Goal: Task Accomplishment & Management: Manage account settings

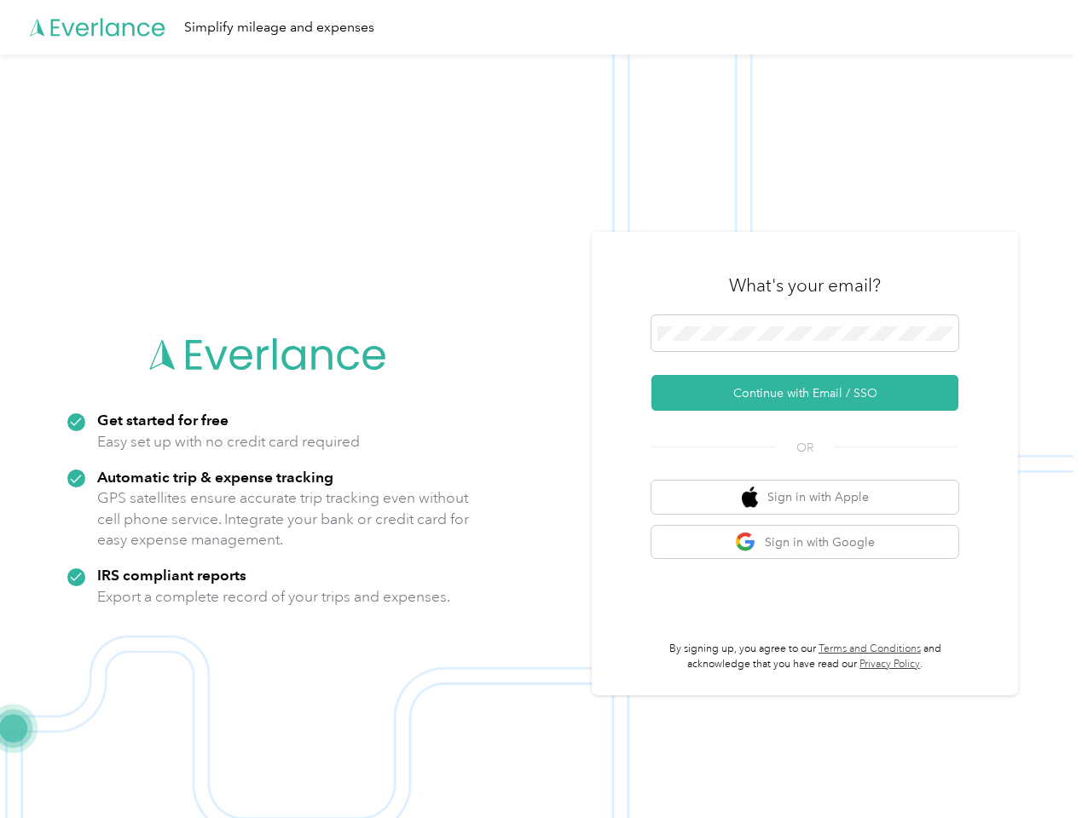
click at [540, 409] on img at bounding box center [536, 464] width 1073 height 818
click at [540, 27] on div "Simplify mileage and expenses" at bounding box center [536, 27] width 1073 height 55
click at [811, 393] on button "Continue with Email / SSO" at bounding box center [804, 393] width 307 height 36
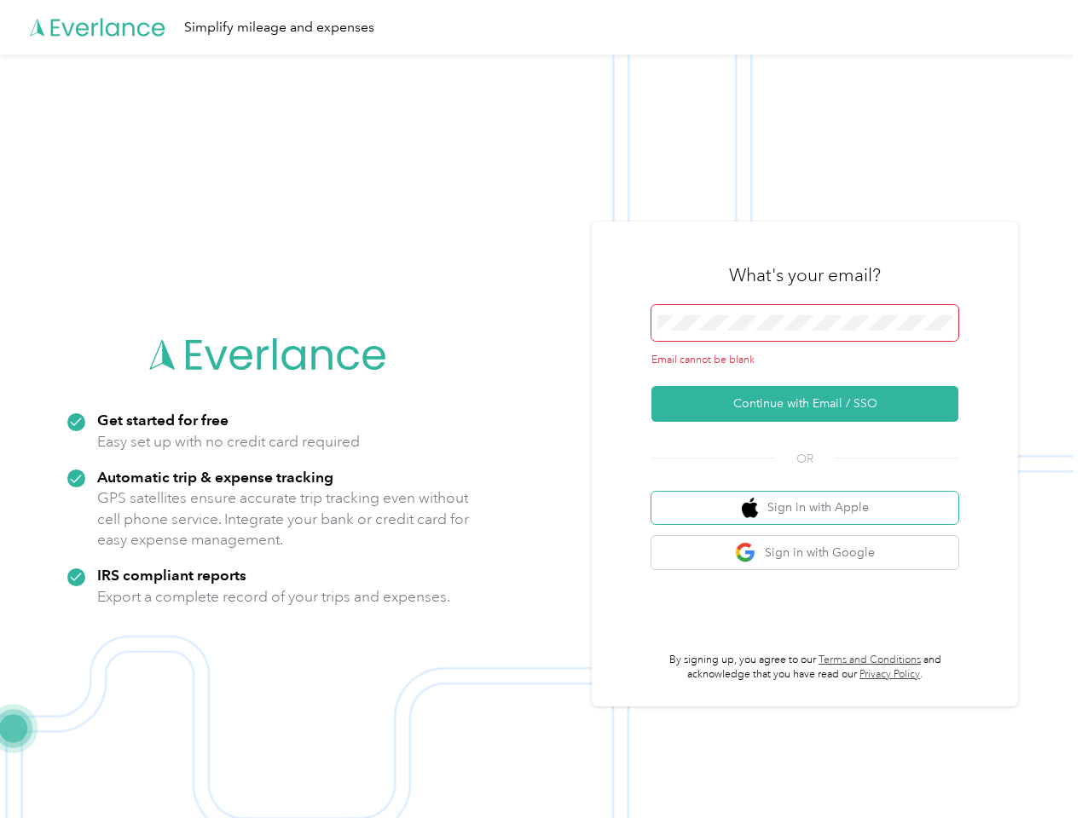
click at [811, 497] on button "Sign in with Apple" at bounding box center [804, 508] width 307 height 33
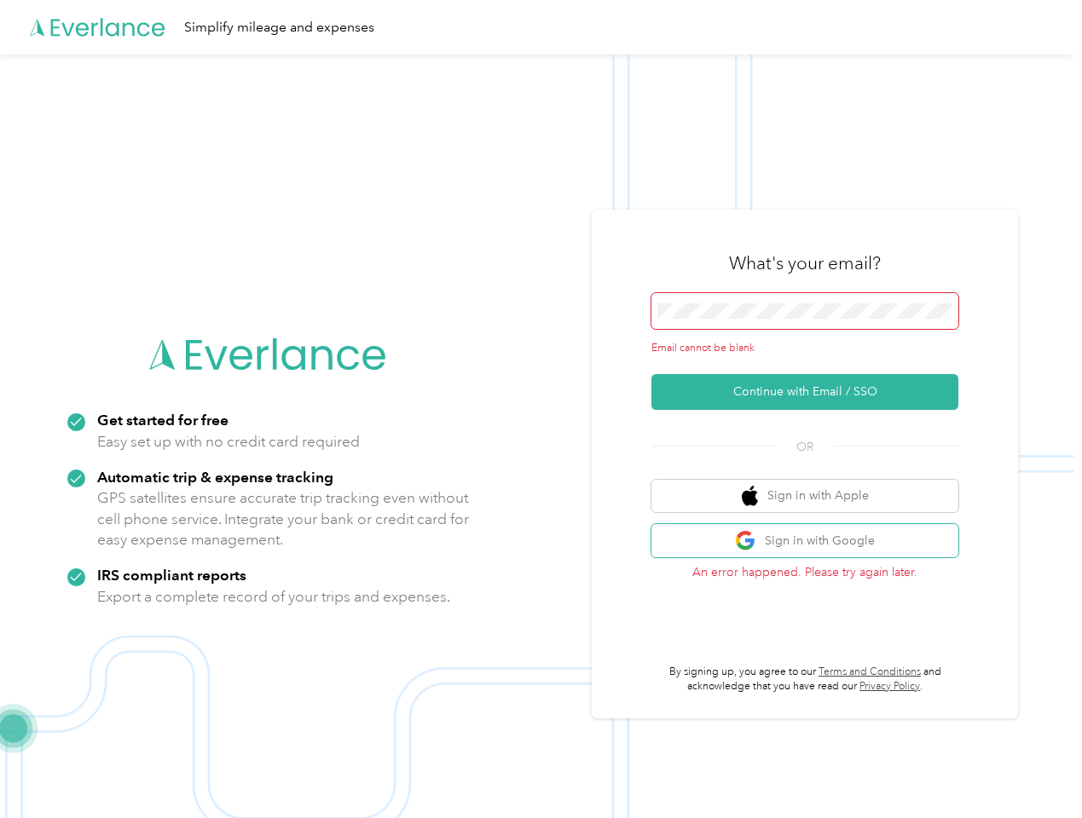
click at [811, 542] on button "Sign in with Google" at bounding box center [804, 540] width 307 height 33
